Goal: Task Accomplishment & Management: Manage account settings

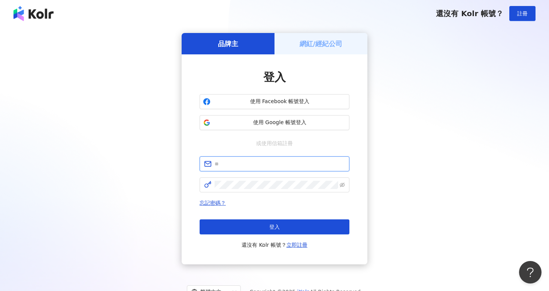
type input "*"
type input "**********"
click at [344, 184] on icon "eye-invisible" at bounding box center [342, 184] width 5 height 5
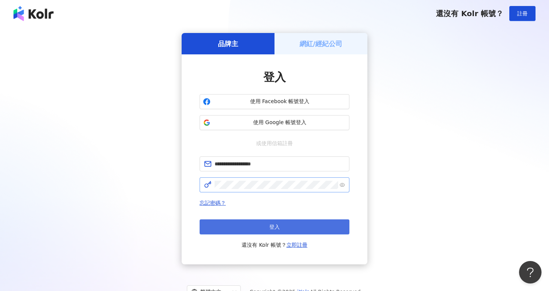
click at [287, 225] on button "登入" at bounding box center [275, 226] width 150 height 15
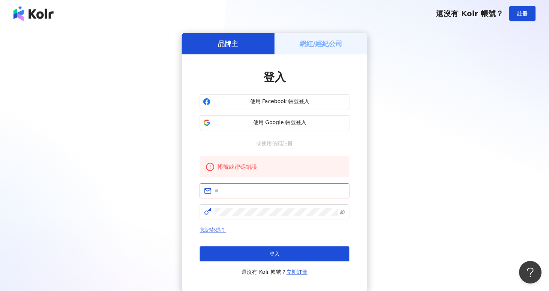
click at [217, 230] on link "忘記密碼？" at bounding box center [213, 230] width 26 height 6
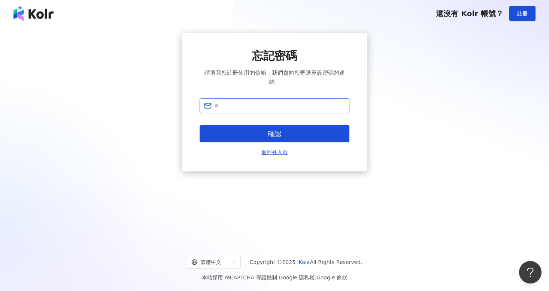
click at [280, 102] on input "text" at bounding box center [280, 106] width 130 height 8
type input "*"
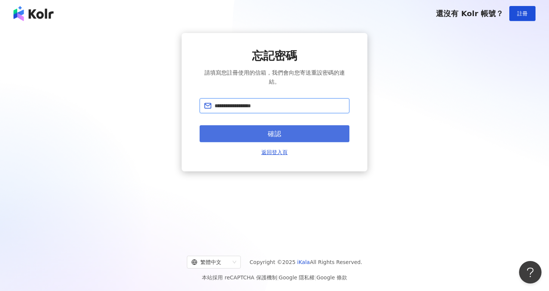
type input "**********"
click at [282, 125] on button "確認" at bounding box center [275, 133] width 150 height 17
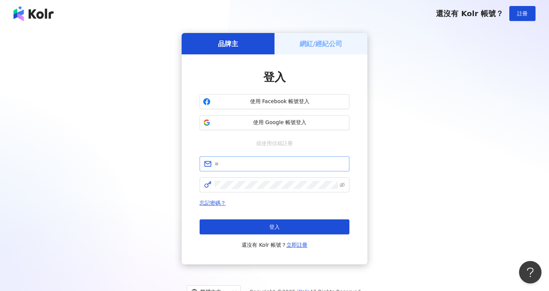
click at [233, 158] on span at bounding box center [275, 163] width 150 height 15
click at [233, 162] on input "text" at bounding box center [280, 164] width 130 height 8
paste input "**********"
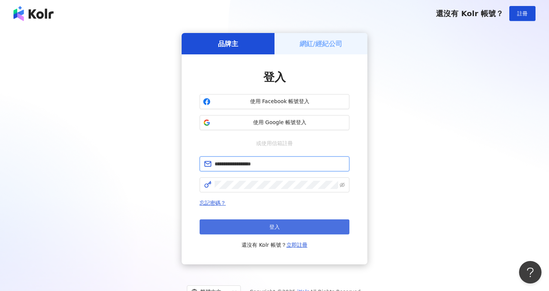
type input "**********"
click at [252, 227] on button "登入" at bounding box center [275, 226] width 150 height 15
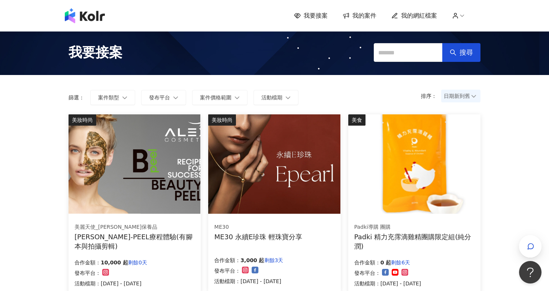
click at [434, 14] on span "我的網紅檔案" at bounding box center [419, 16] width 36 height 8
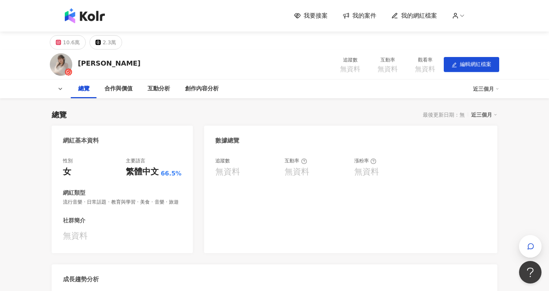
click at [460, 18] on icon at bounding box center [462, 15] width 7 height 7
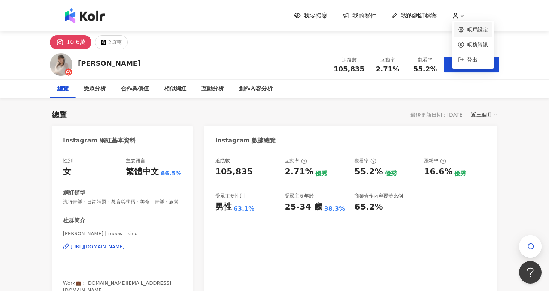
click at [467, 29] on link "帳戶設定" at bounding box center [477, 30] width 21 height 6
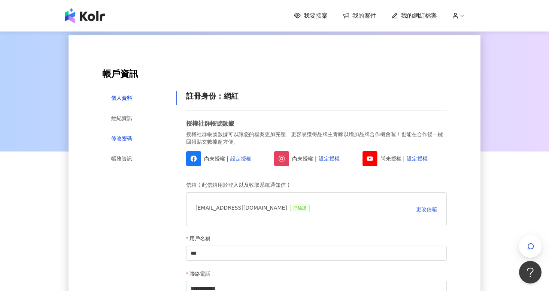
click at [114, 137] on div "修改密碼" at bounding box center [121, 138] width 21 height 8
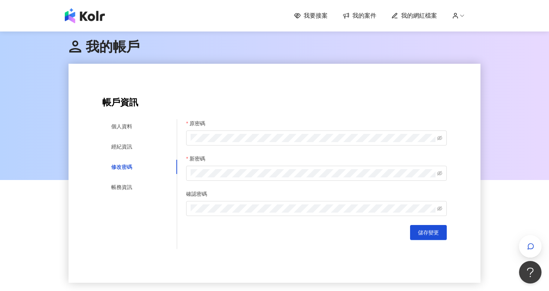
click at [270, 163] on div "新密碼" at bounding box center [316, 159] width 261 height 11
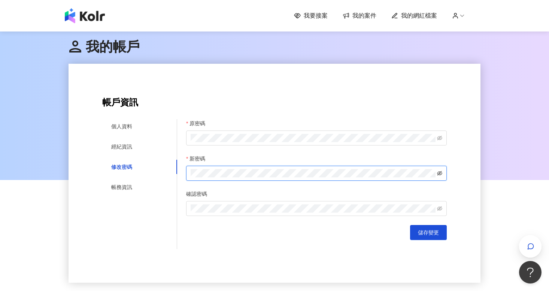
click at [440, 171] on icon "eye-invisible" at bounding box center [439, 173] width 5 height 4
click at [428, 236] on button "儲存變更" at bounding box center [428, 232] width 37 height 15
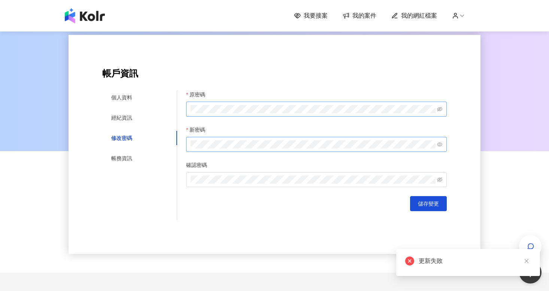
scroll to position [33, 0]
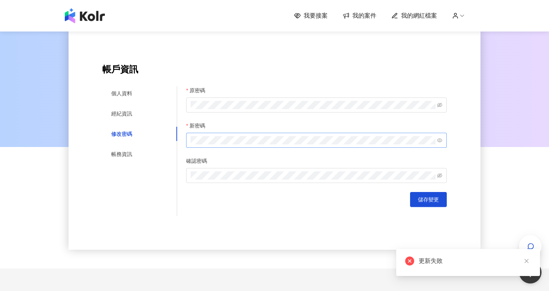
click at [337, 203] on div "儲存變更" at bounding box center [316, 199] width 261 height 15
click at [94, 14] on img at bounding box center [85, 15] width 40 height 15
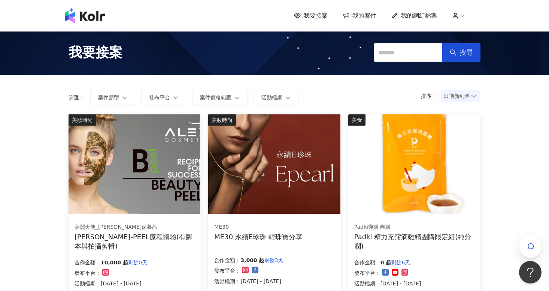
click at [462, 16] on icon at bounding box center [462, 15] width 7 height 7
click at [372, 15] on span "我的案件" at bounding box center [364, 16] width 24 height 8
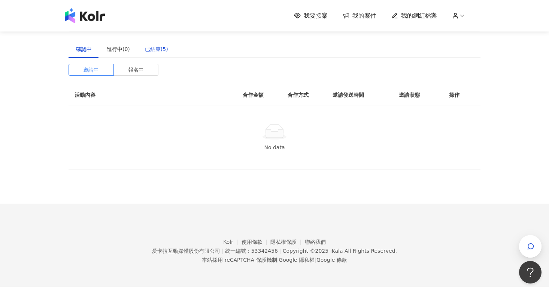
click at [159, 46] on div "已結束(5)" at bounding box center [156, 49] width 23 height 8
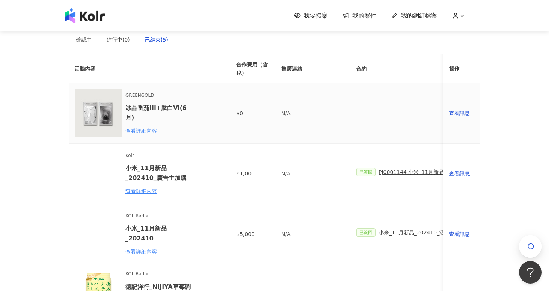
scroll to position [12, 0]
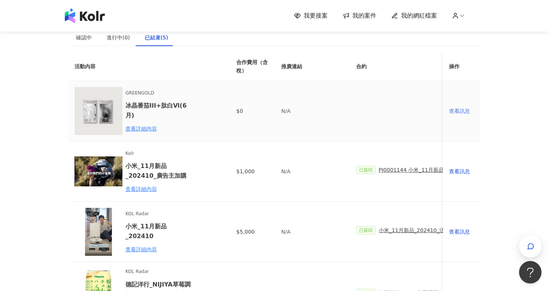
click at [460, 107] on div "查看訊息" at bounding box center [461, 111] width 25 height 8
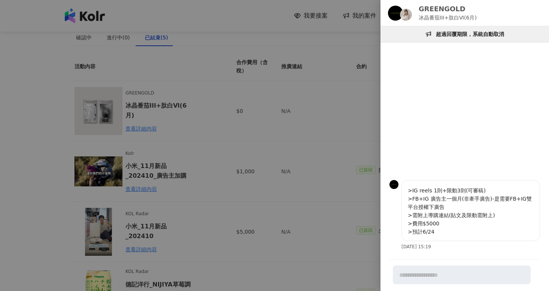
click at [267, 120] on div at bounding box center [274, 145] width 549 height 291
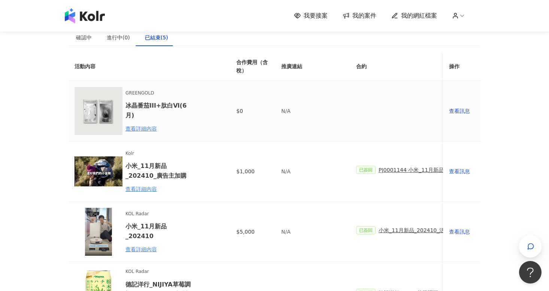
click at [166, 108] on h6 "冰晶番茄III+肽白Ⅵ(6月)" at bounding box center [158, 110] width 66 height 19
click at [142, 124] on div "查看詳細內容" at bounding box center [158, 128] width 66 height 8
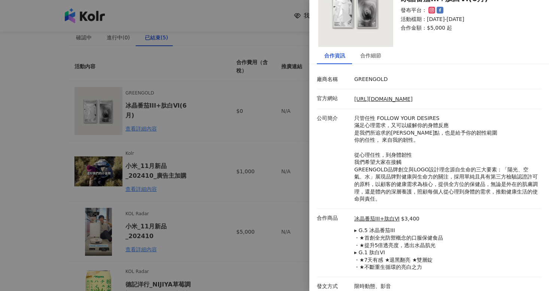
scroll to position [37, 0]
click at [379, 218] on link "冰晶番茄III+肽白Ⅵ" at bounding box center [376, 218] width 45 height 7
click at [247, 131] on div at bounding box center [274, 145] width 549 height 291
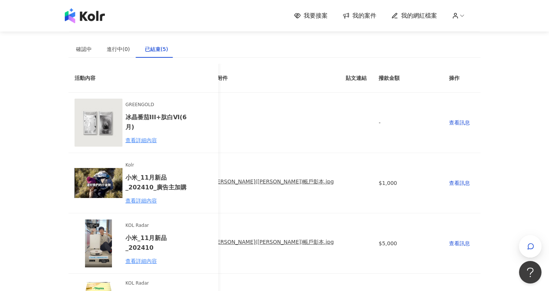
scroll to position [0, 369]
click at [413, 18] on span "我的網紅檔案" at bounding box center [419, 16] width 36 height 8
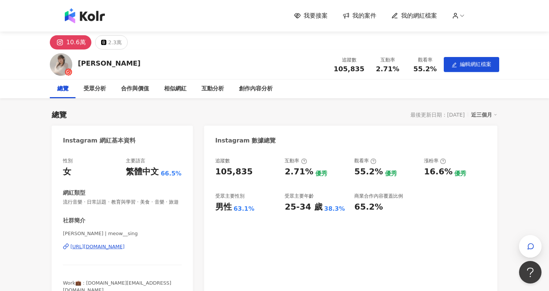
click at [364, 16] on span "我的案件" at bounding box center [364, 16] width 24 height 8
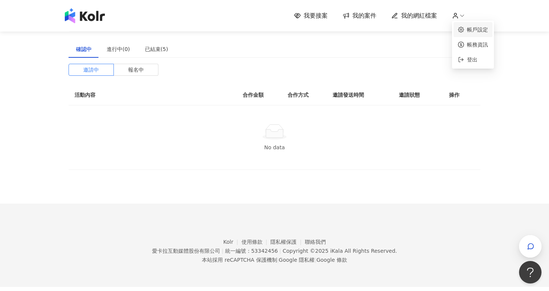
click at [467, 29] on link "帳戶設定" at bounding box center [477, 30] width 21 height 6
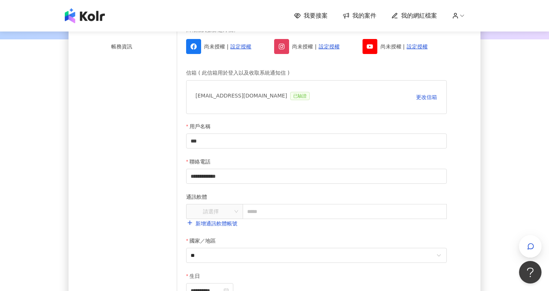
scroll to position [153, 0]
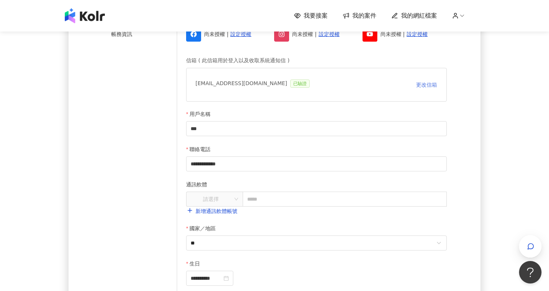
click at [423, 86] on span "更改信箱" at bounding box center [426, 85] width 21 height 6
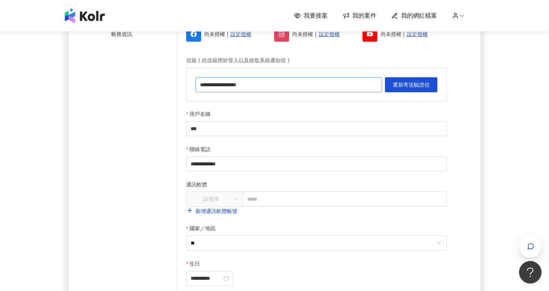
drag, startPoint x: 318, startPoint y: 85, endPoint x: 124, endPoint y: 85, distance: 194.8
type input "*"
type input "**********"
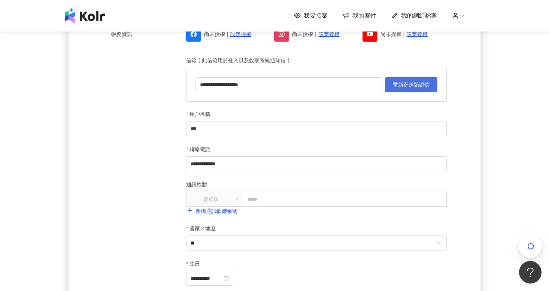
click at [403, 85] on span "重新寄送驗證信" at bounding box center [411, 85] width 37 height 6
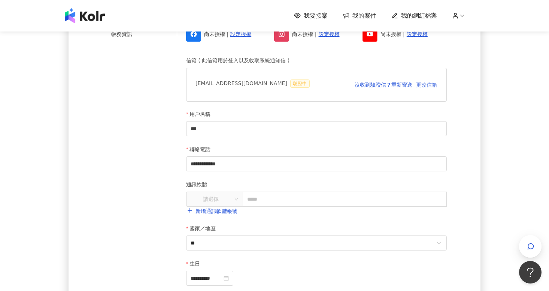
click at [421, 84] on span "更改信箱" at bounding box center [426, 85] width 21 height 6
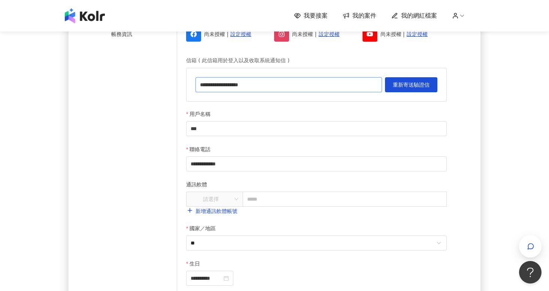
drag, startPoint x: 230, startPoint y: 84, endPoint x: 174, endPoint y: 84, distance: 56.2
type input "**********"
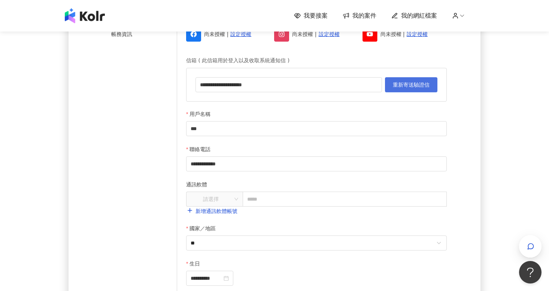
click at [420, 85] on span "重新寄送驗證信" at bounding box center [411, 85] width 37 height 6
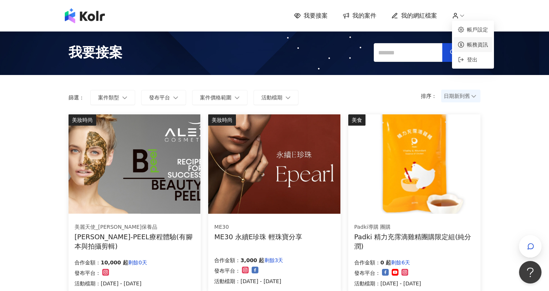
click at [468, 42] on link "帳務資訊" at bounding box center [477, 45] width 21 height 6
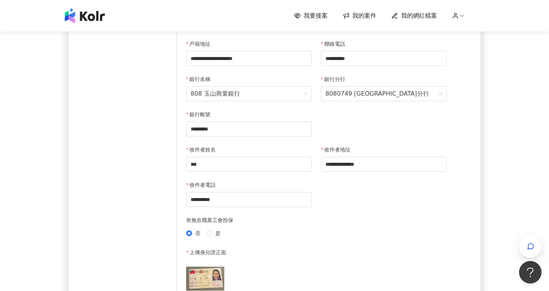
scroll to position [174, 0]
click at [291, 96] on span "808 玉山商業銀行" at bounding box center [249, 94] width 117 height 14
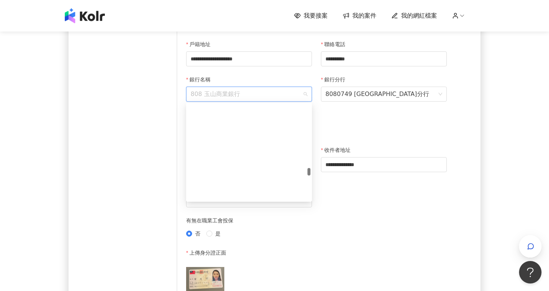
scroll to position [3102, 0]
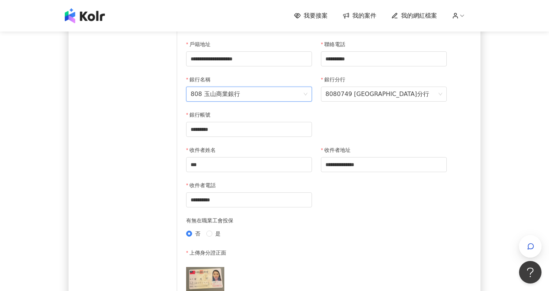
click at [274, 93] on span "808 玉山商業銀行" at bounding box center [249, 94] width 117 height 14
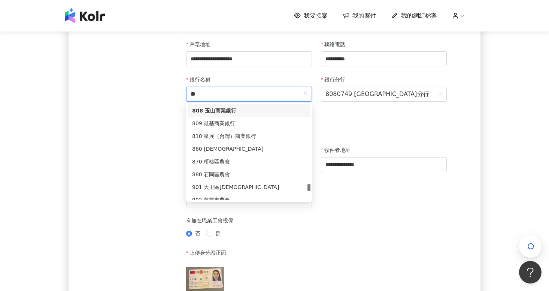
scroll to position [19, 0]
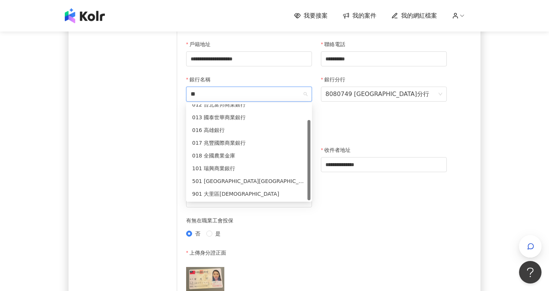
type input "***"
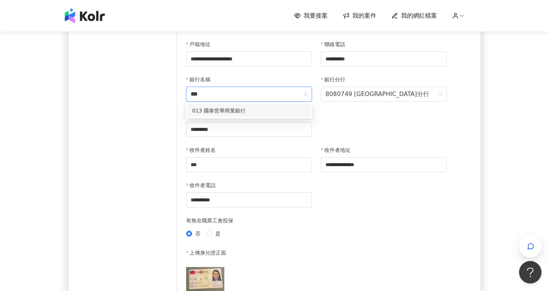
click at [244, 111] on div "013 國泰世華商業銀行" at bounding box center [249, 110] width 114 height 8
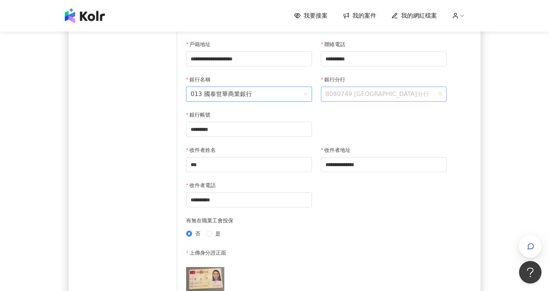
click at [440, 91] on span "8080749 北新莊分行" at bounding box center [383, 94] width 117 height 14
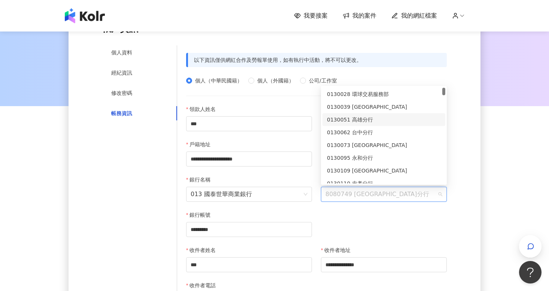
scroll to position [13, 0]
click at [369, 194] on span "8080749 北新莊分行" at bounding box center [383, 194] width 117 height 14
click at [445, 193] on div "8080749 北新莊分行" at bounding box center [384, 194] width 126 height 15
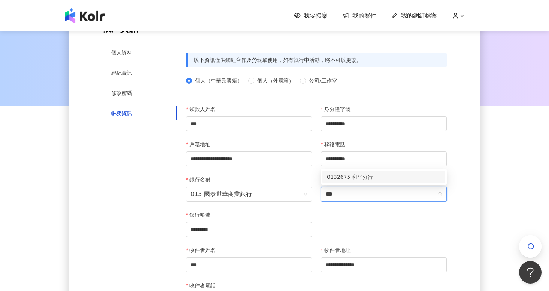
scroll to position [0, 0]
type input "*****"
click at [440, 195] on span "8080749 北新莊分行" at bounding box center [383, 194] width 117 height 14
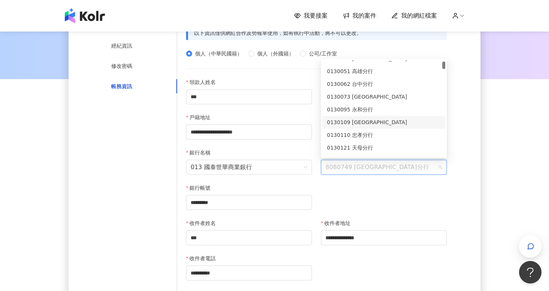
scroll to position [102, 0]
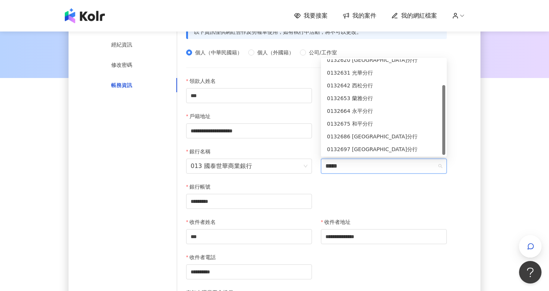
type input "******"
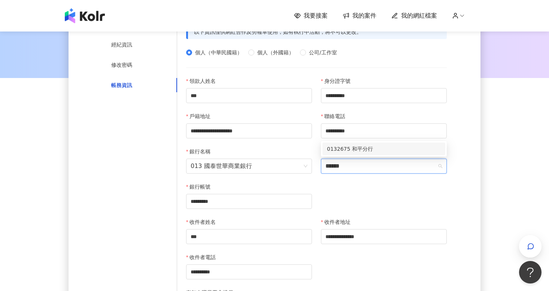
scroll to position [0, 0]
click at [402, 151] on div "0132675 和平分行" at bounding box center [384, 149] width 114 height 8
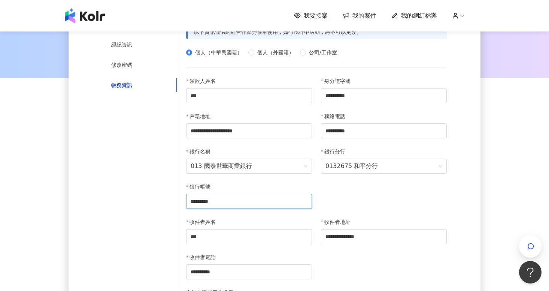
drag, startPoint x: 236, startPoint y: 203, endPoint x: 112, endPoint y: 203, distance: 124.7
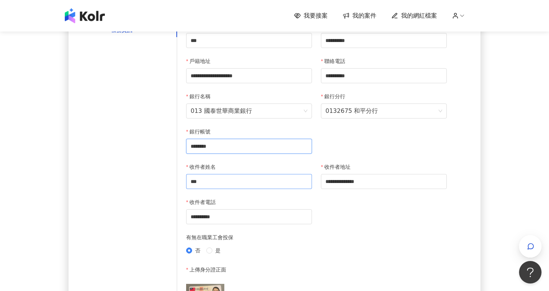
scroll to position [156, 0]
type input "********"
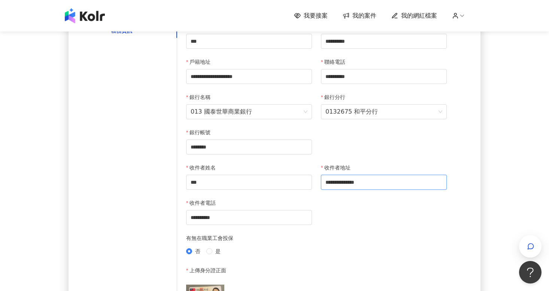
click at [397, 182] on input "**********" at bounding box center [384, 182] width 126 height 15
type input "**********"
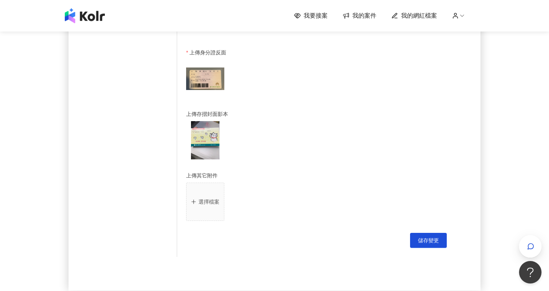
scroll to position [428, 0]
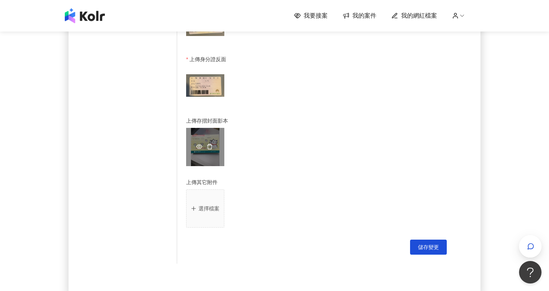
click at [208, 145] on icon "delete" at bounding box center [209, 146] width 5 height 5
click at [216, 151] on button "選擇檔案" at bounding box center [205, 147] width 38 height 38
click at [216, 151] on div "選擇檔案" at bounding box center [316, 148] width 261 height 41
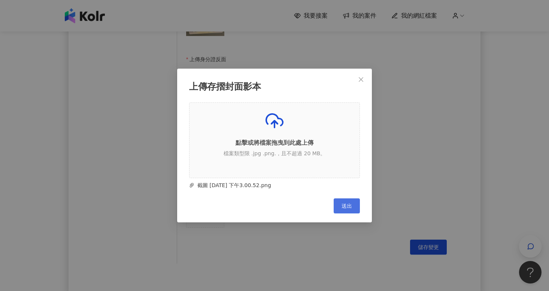
click at [344, 205] on span "送出" at bounding box center [347, 206] width 10 height 6
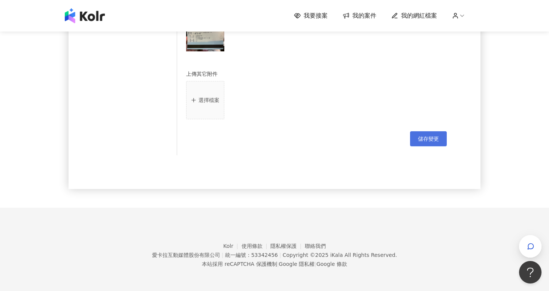
scroll to position [536, 0]
click at [427, 136] on span "儲存變更" at bounding box center [428, 139] width 21 height 6
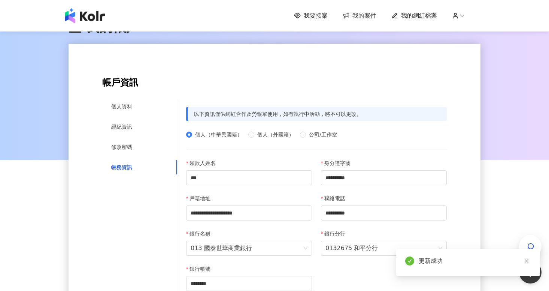
scroll to position [18, 0]
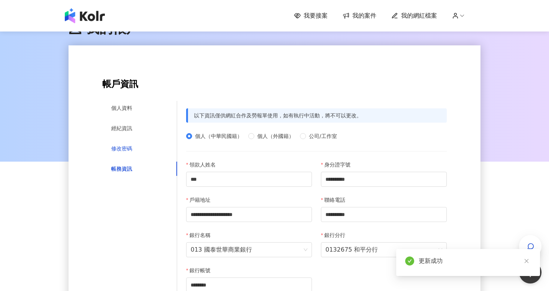
click at [125, 146] on div "修改密碼" at bounding box center [121, 148] width 21 height 8
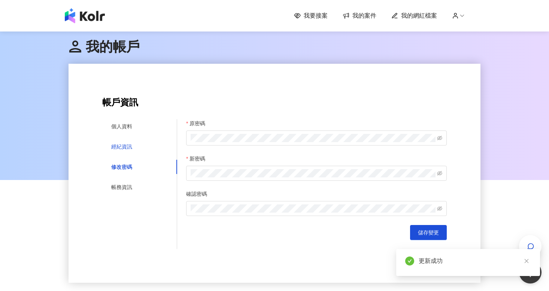
click at [129, 143] on div "經紀資訊" at bounding box center [121, 146] width 21 height 8
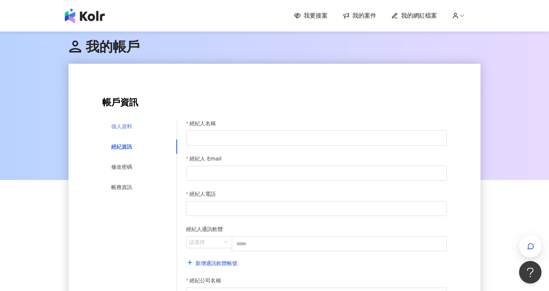
click at [138, 126] on div "個人資料" at bounding box center [139, 126] width 75 height 14
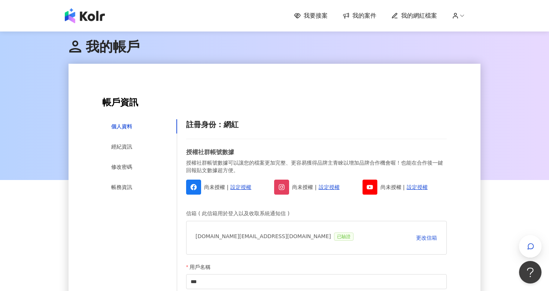
click at [354, 17] on link "我的案件" at bounding box center [360, 16] width 34 height 8
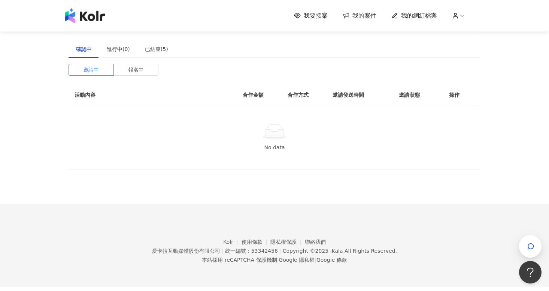
click at [301, 18] on icon at bounding box center [297, 15] width 7 height 7
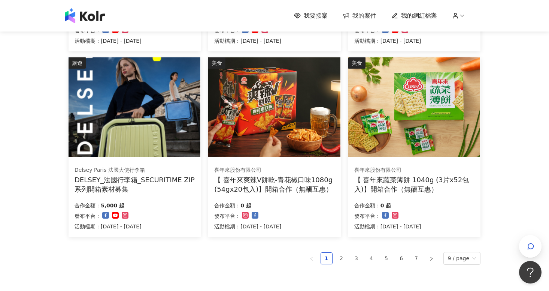
scroll to position [424, 0]
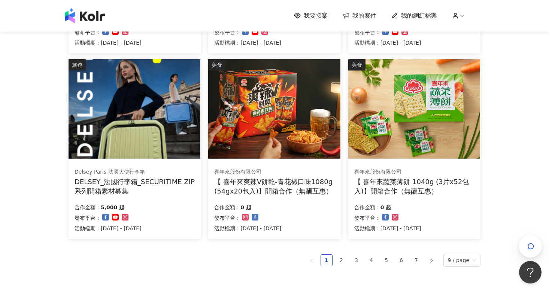
click at [147, 146] on img at bounding box center [135, 108] width 132 height 99
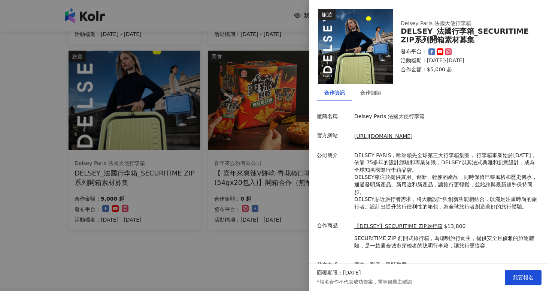
scroll to position [422, 0]
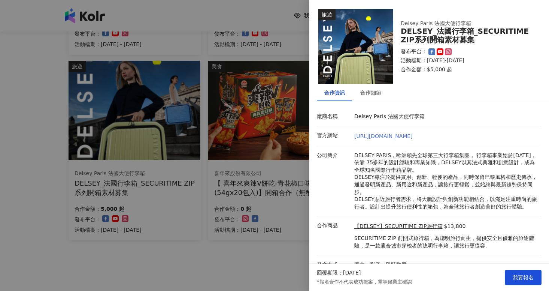
click at [386, 134] on link "https://www.traveldreamer.com.tw/" at bounding box center [383, 136] width 58 height 6
click at [224, 137] on div at bounding box center [274, 145] width 549 height 291
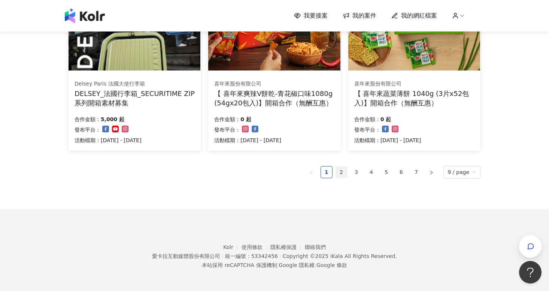
scroll to position [511, 0]
click at [342, 171] on link "2" at bounding box center [341, 172] width 11 height 11
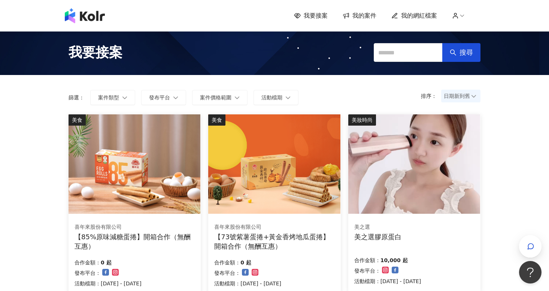
scroll to position [0, 0]
